Goal: Information Seeking & Learning: Check status

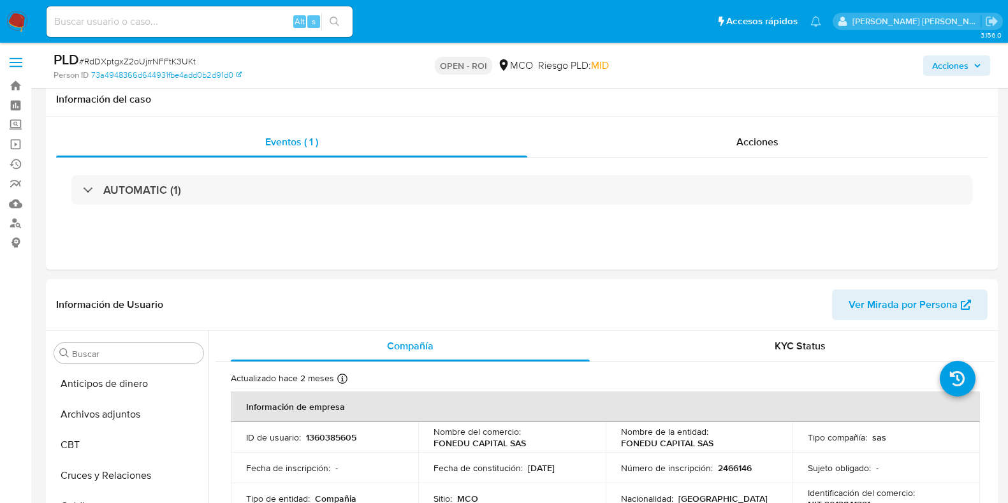
select select "10"
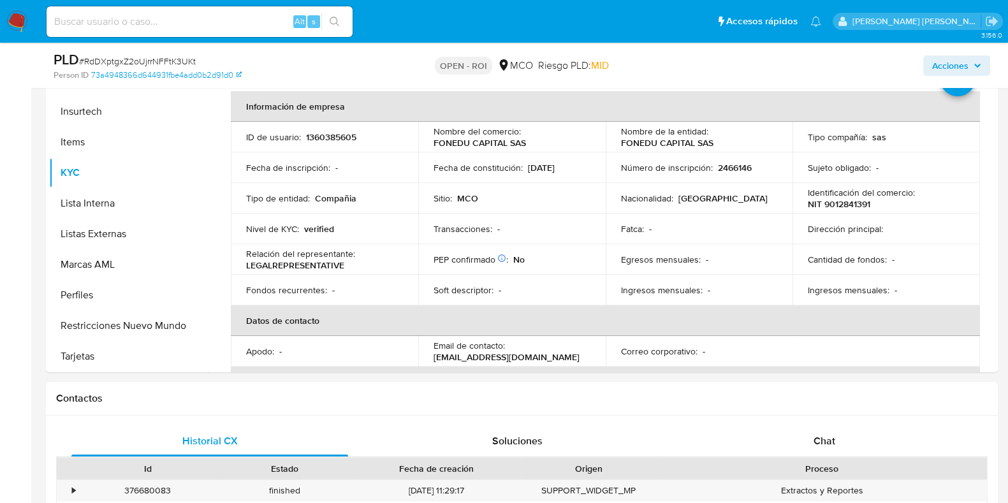
scroll to position [15, 0]
click at [207, 27] on input at bounding box center [200, 21] width 306 height 17
paste input "1188576157"
type input "1188576157"
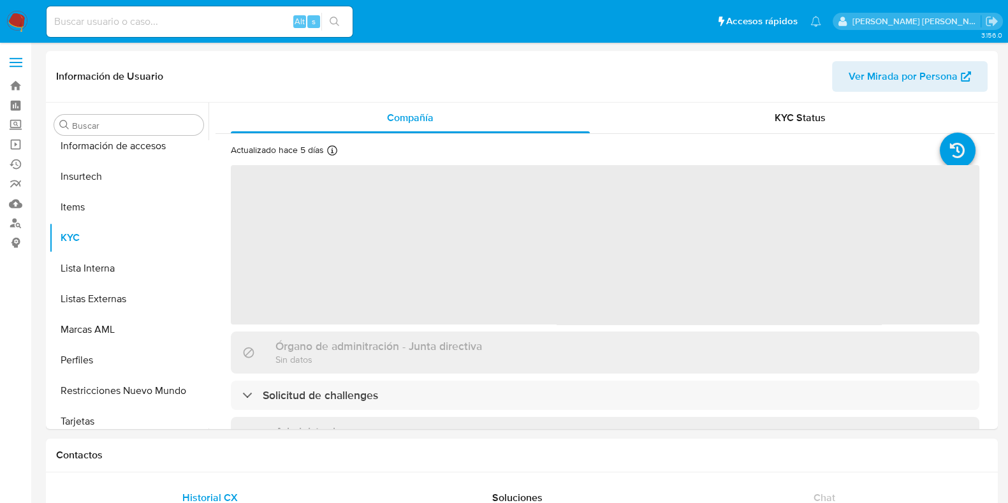
scroll to position [538, 0]
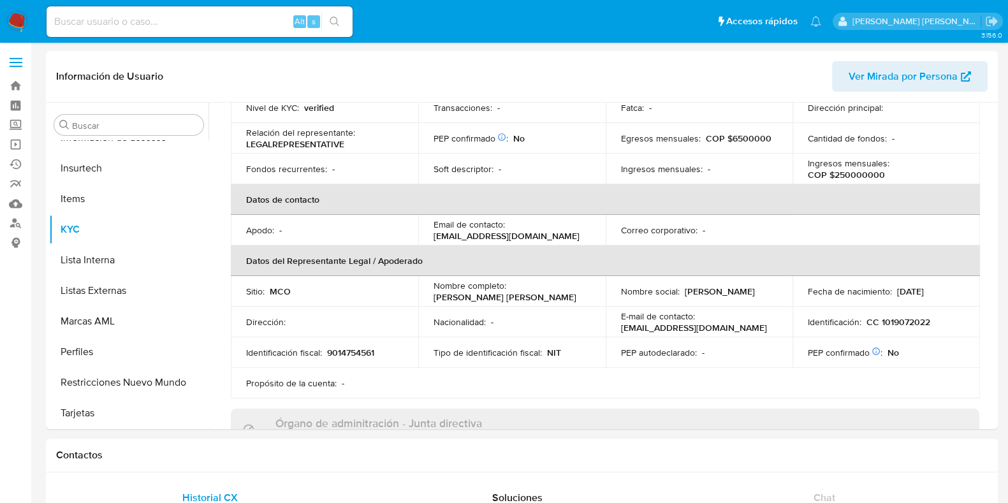
select select "10"
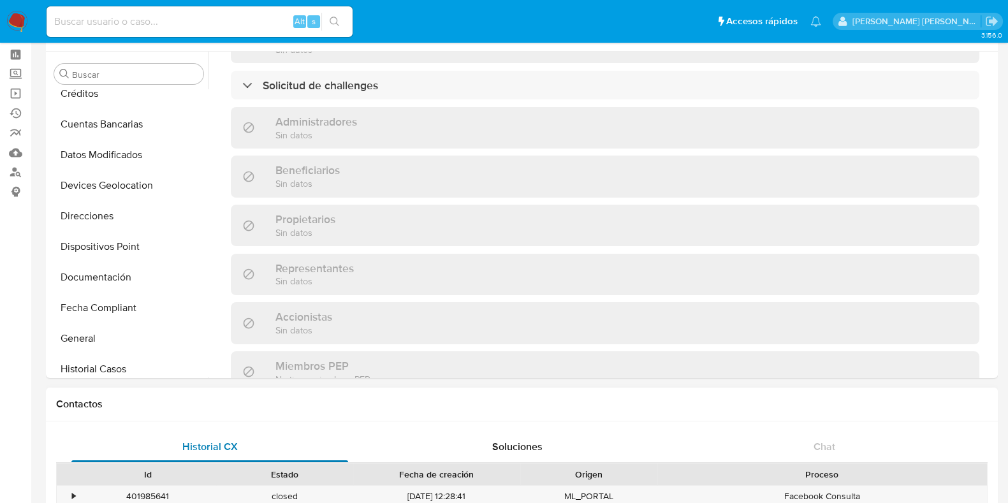
scroll to position [136, 0]
click at [91, 279] on button "Documentación" at bounding box center [123, 274] width 149 height 31
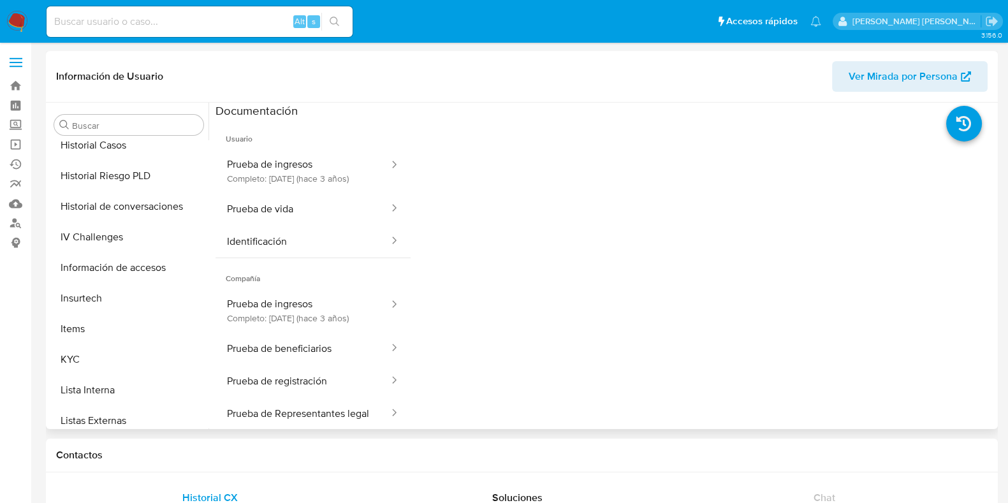
scroll to position [480, 0]
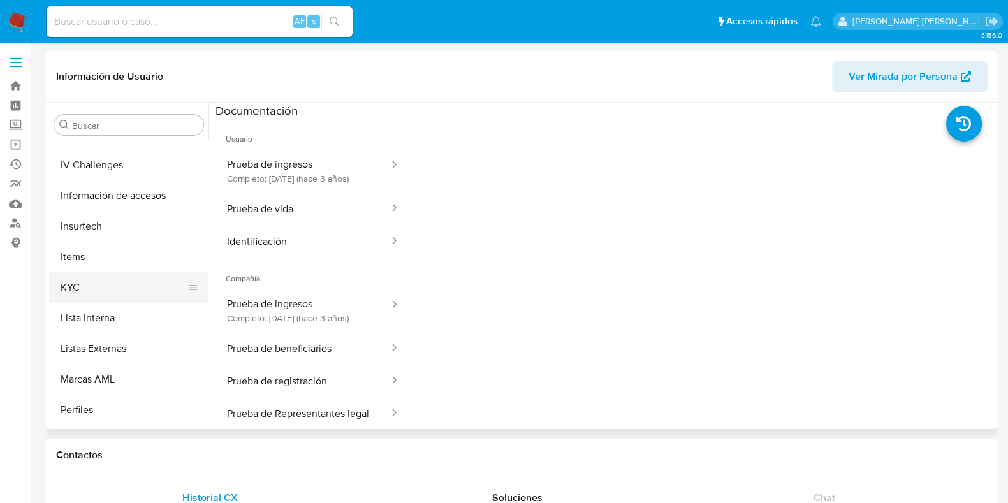
click at [71, 288] on button "KYC" at bounding box center [123, 287] width 149 height 31
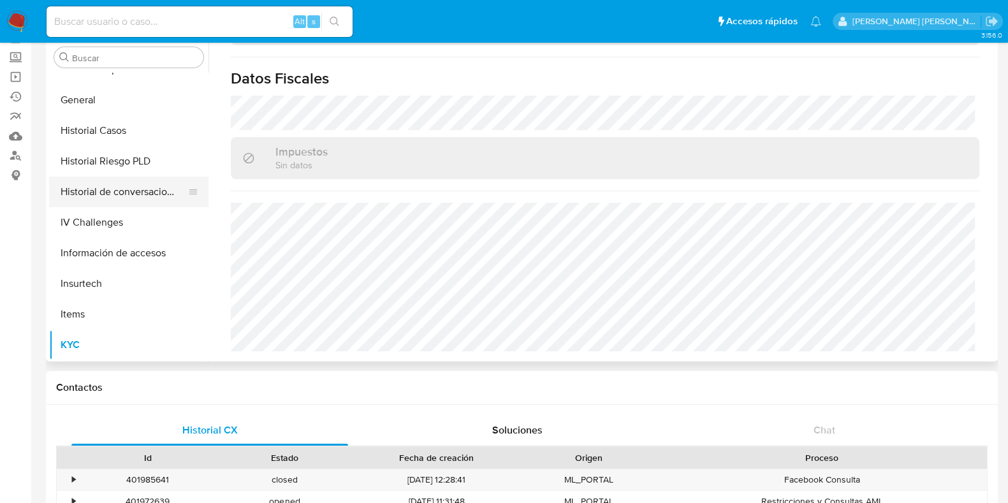
scroll to position [354, 0]
click at [96, 128] on button "Historial Casos" at bounding box center [123, 132] width 149 height 31
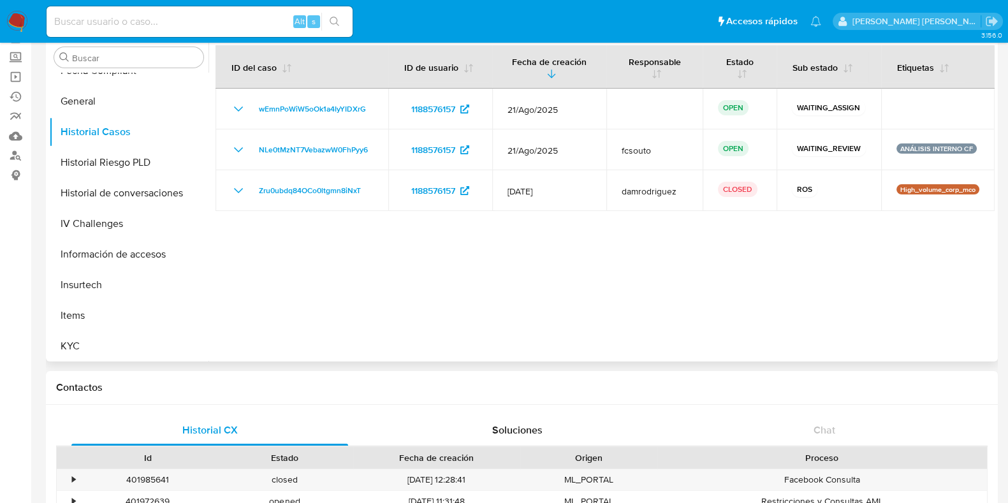
scroll to position [0, 0]
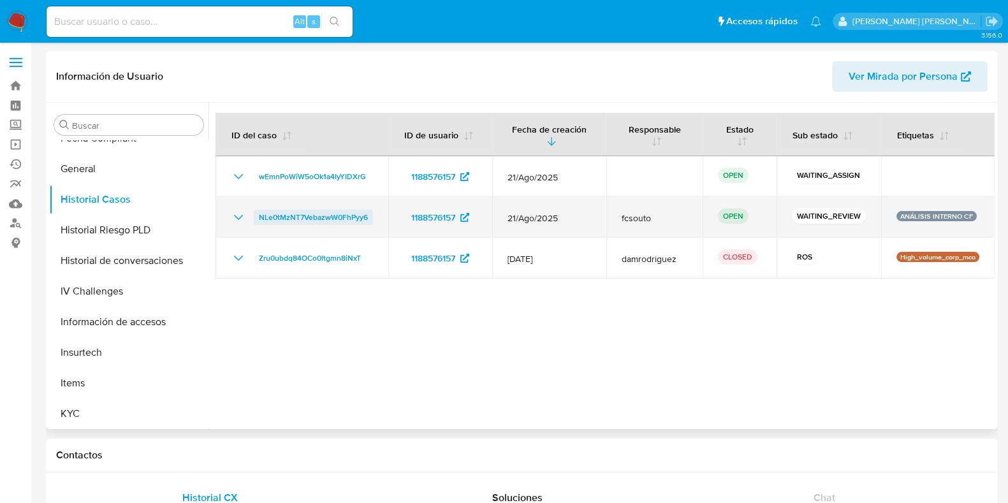
click at [291, 215] on span "NLe0tMzNT7VebazwW0FhPyy6" at bounding box center [313, 217] width 109 height 15
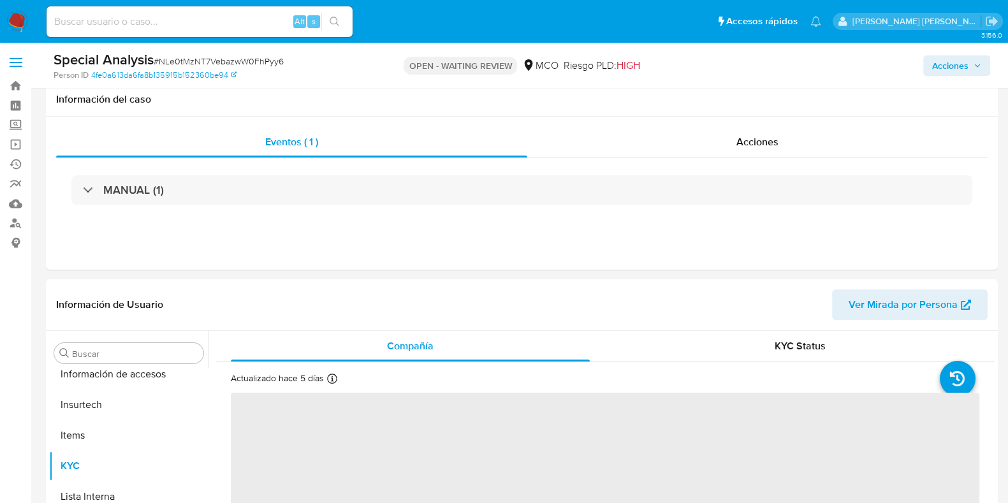
scroll to position [538, 0]
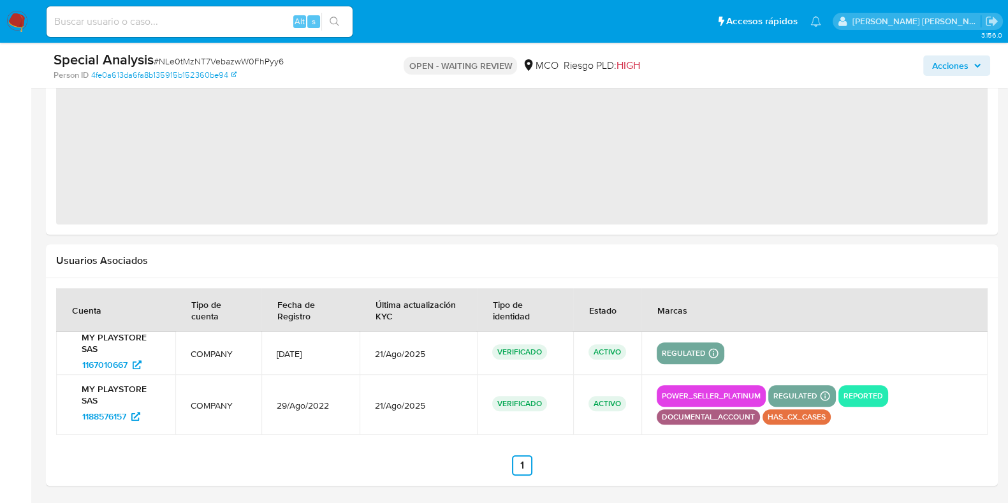
select select "10"
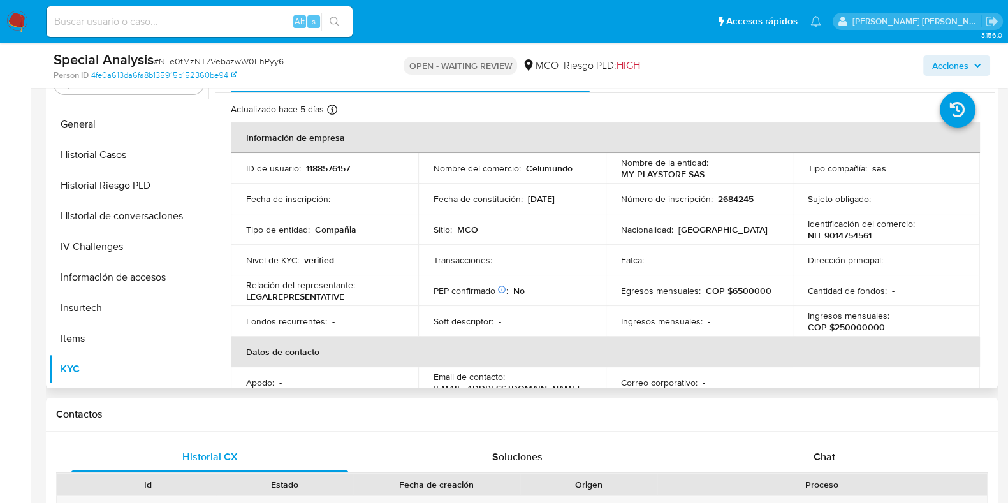
scroll to position [268, 0]
click at [105, 157] on button "Historial Casos" at bounding box center [123, 155] width 149 height 31
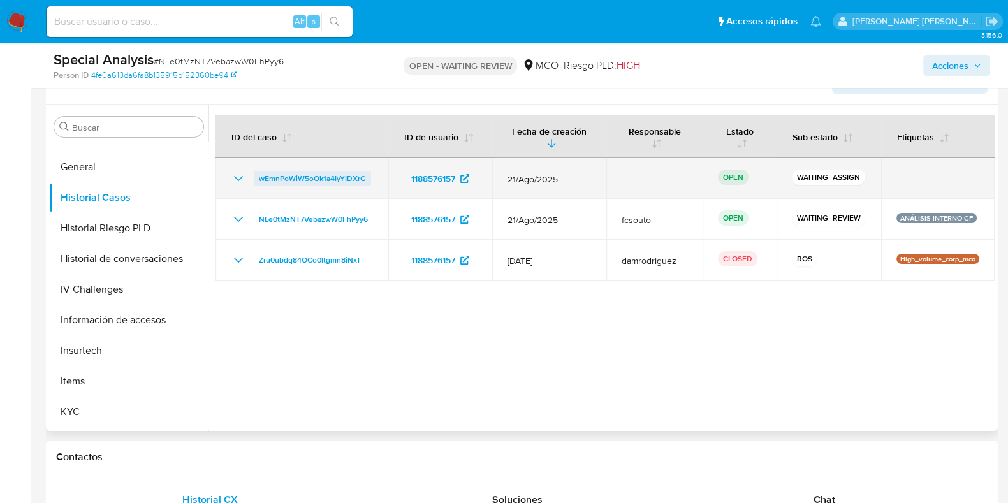
scroll to position [226, 0]
